Goal: Task Accomplishment & Management: Manage account settings

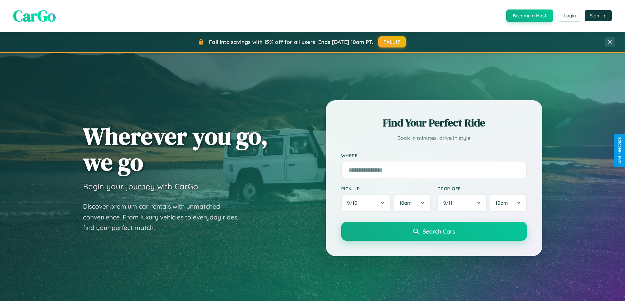
scroll to position [451, 0]
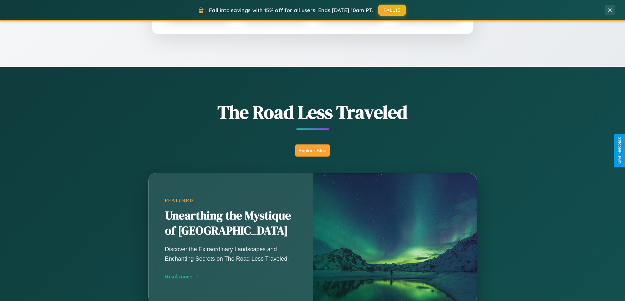
click at [312, 151] on button "Explore Blog" at bounding box center [312, 151] width 34 height 12
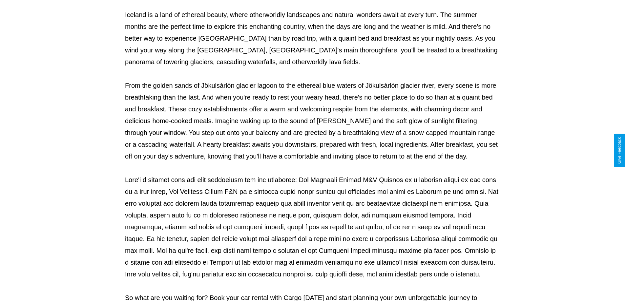
scroll to position [212, 0]
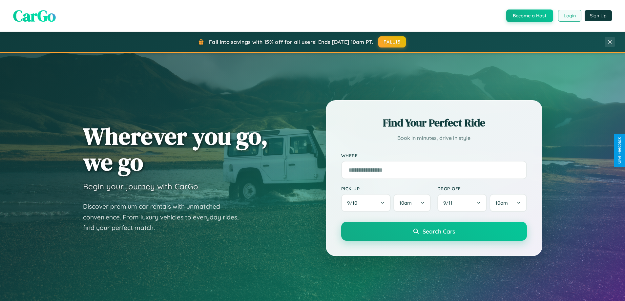
click at [569, 16] on button "Login" at bounding box center [569, 16] width 23 height 12
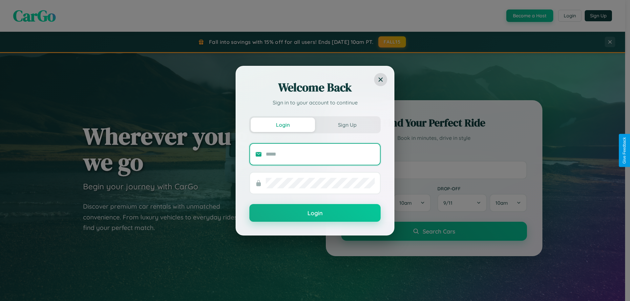
click at [320, 154] on input "text" at bounding box center [320, 154] width 109 height 10
type input "**********"
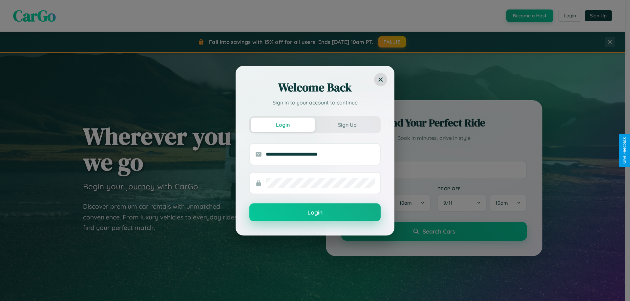
click at [315, 213] on button "Login" at bounding box center [314, 213] width 131 height 18
